Goal: Use online tool/utility

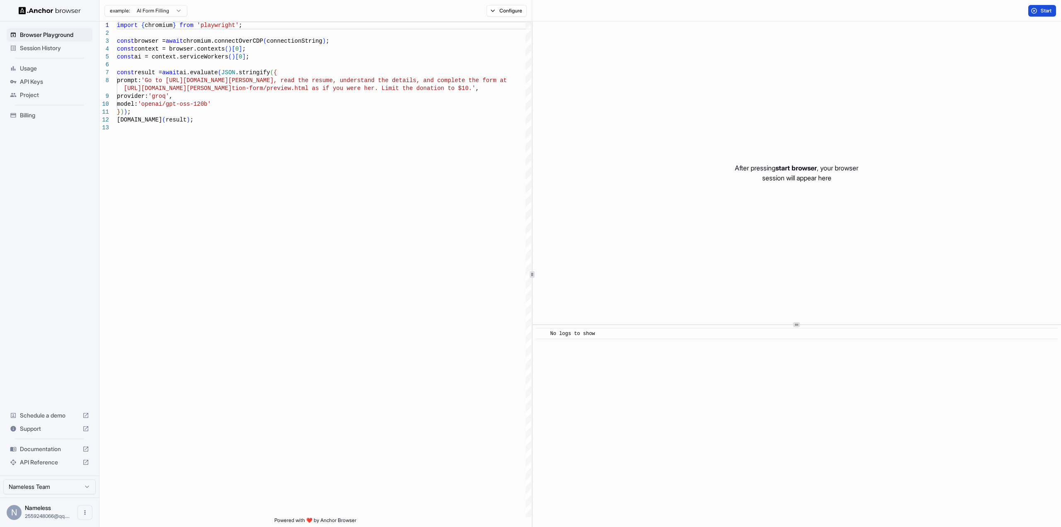
click at [1036, 11] on button "Start" at bounding box center [1043, 11] width 28 height 12
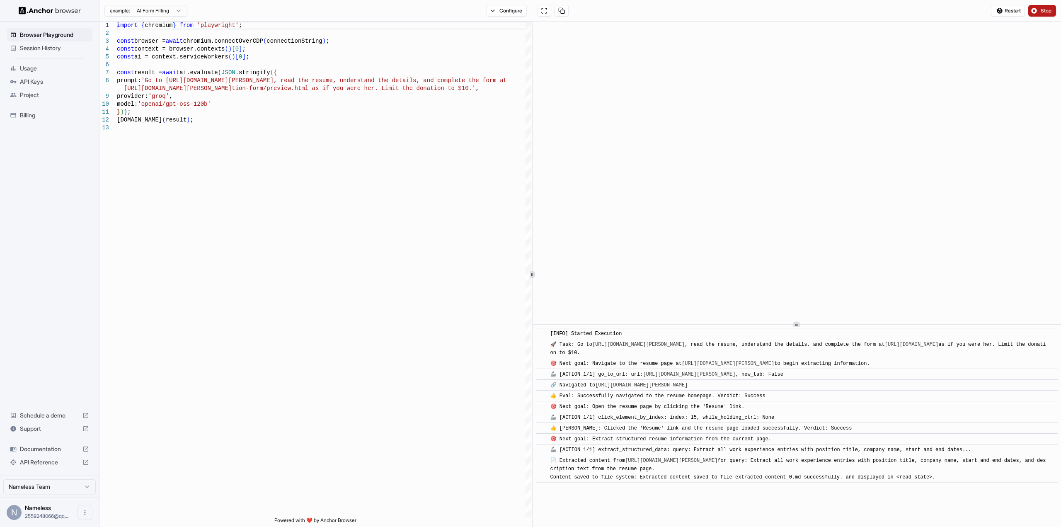
click at [1044, 12] on span "Stop" at bounding box center [1047, 10] width 12 height 7
